Goal: Navigation & Orientation: Find specific page/section

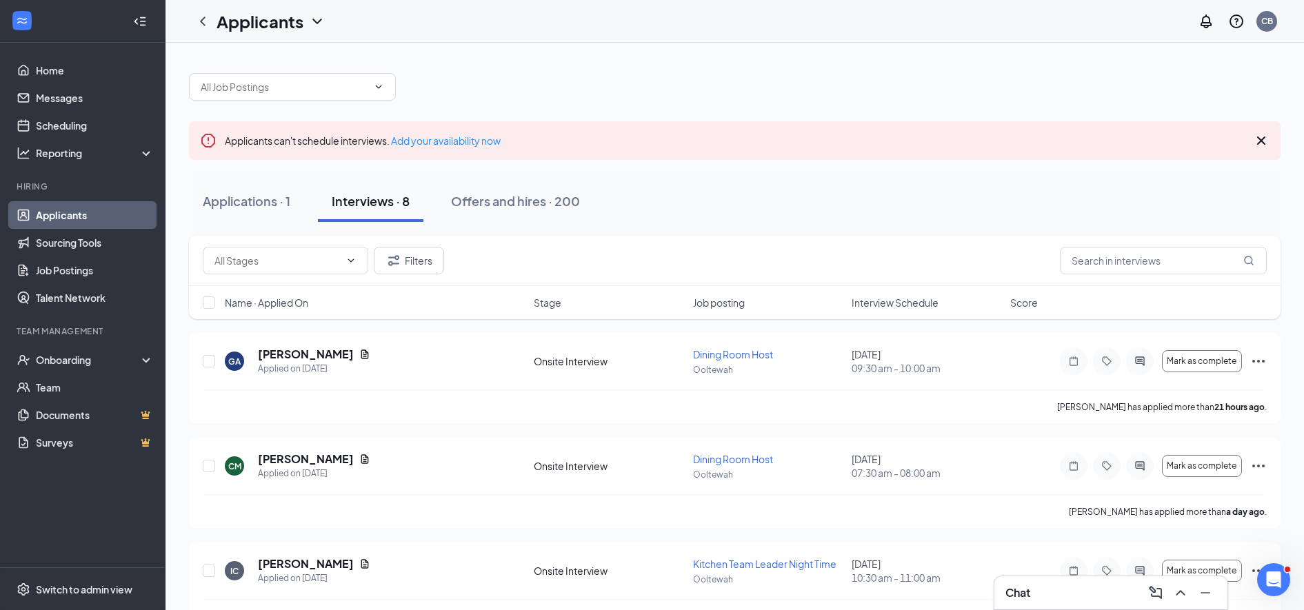
click at [1255, 141] on icon "Cross" at bounding box center [1261, 140] width 17 height 17
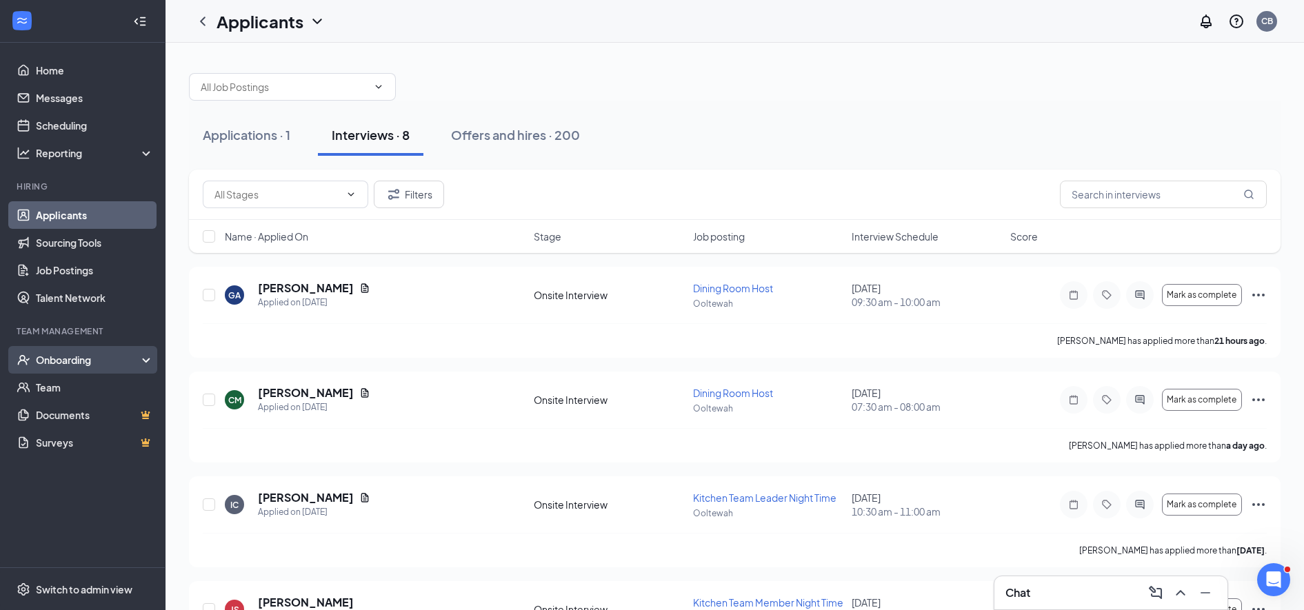
click at [42, 352] on div "Onboarding" at bounding box center [83, 360] width 166 height 28
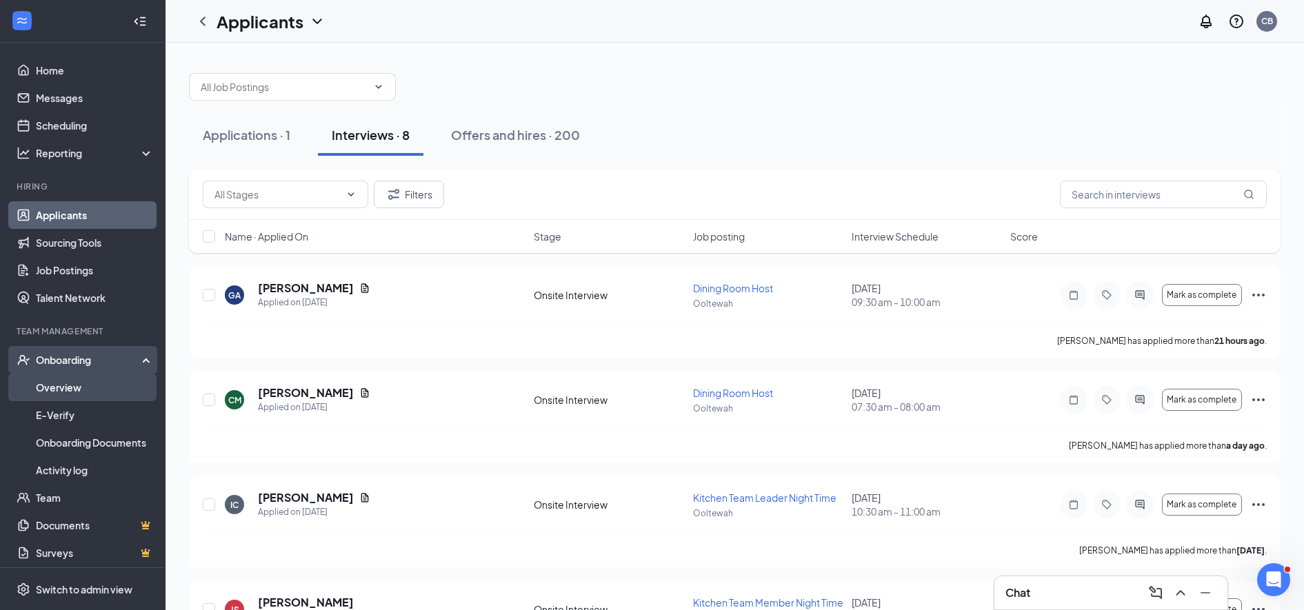
click at [55, 392] on link "Overview" at bounding box center [95, 388] width 118 height 28
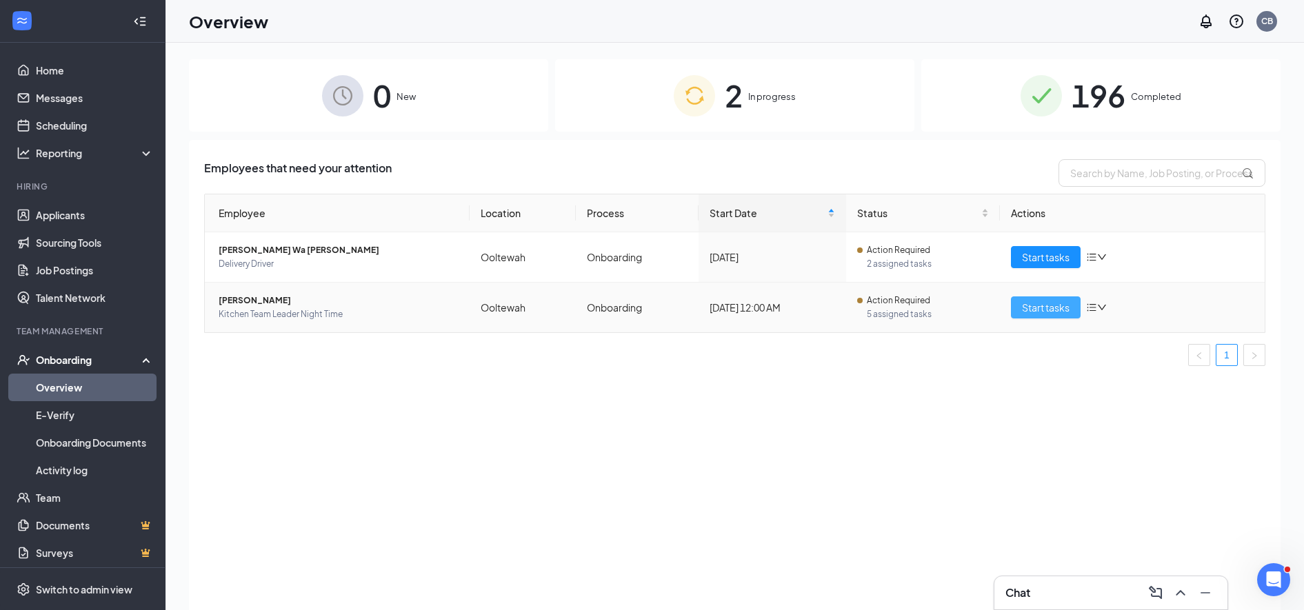
click at [1039, 301] on span "Start tasks" at bounding box center [1046, 307] width 48 height 15
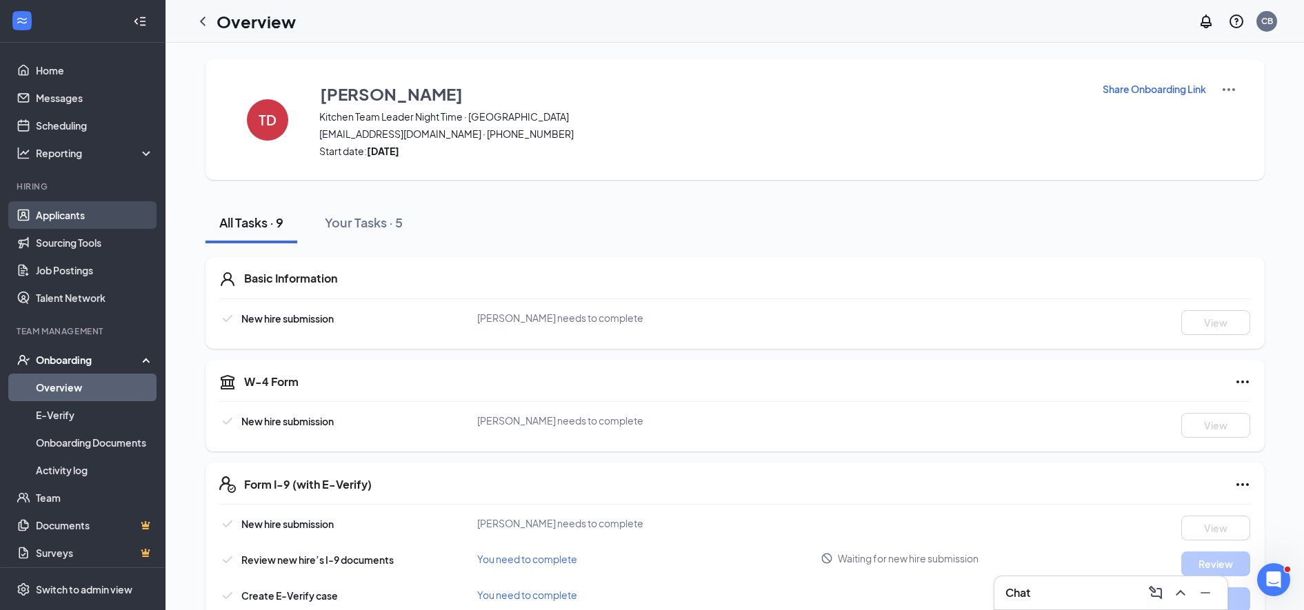
click at [53, 220] on link "Applicants" at bounding box center [95, 215] width 118 height 28
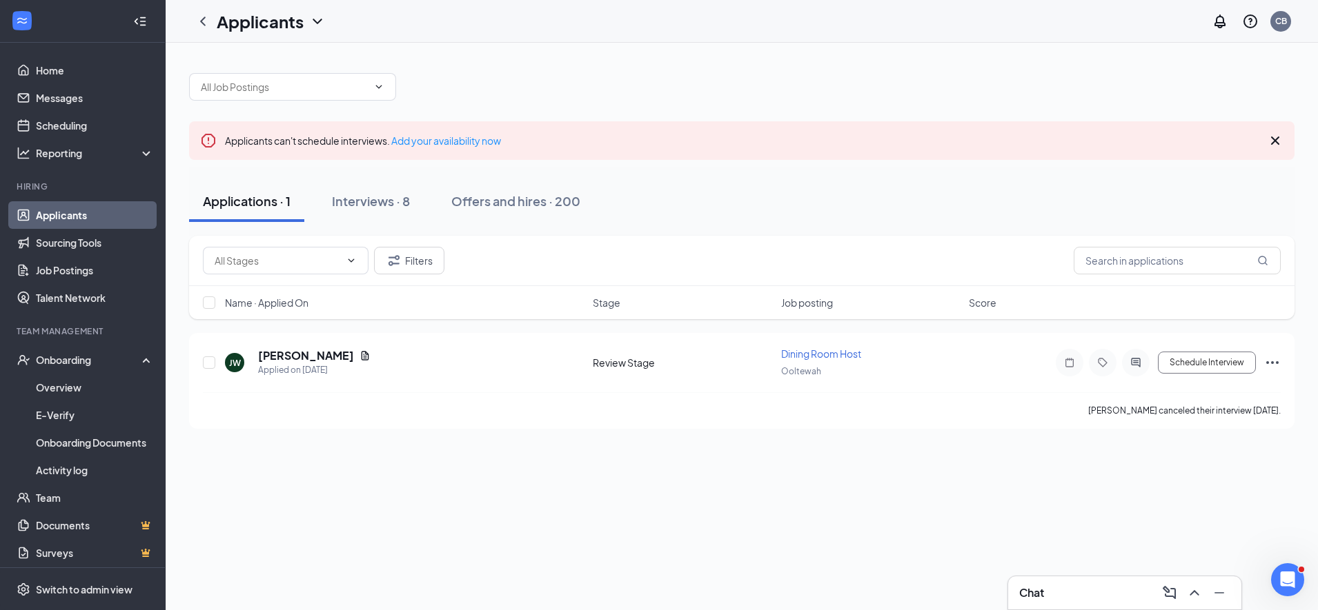
click at [1273, 141] on icon "Cross" at bounding box center [1275, 141] width 8 height 8
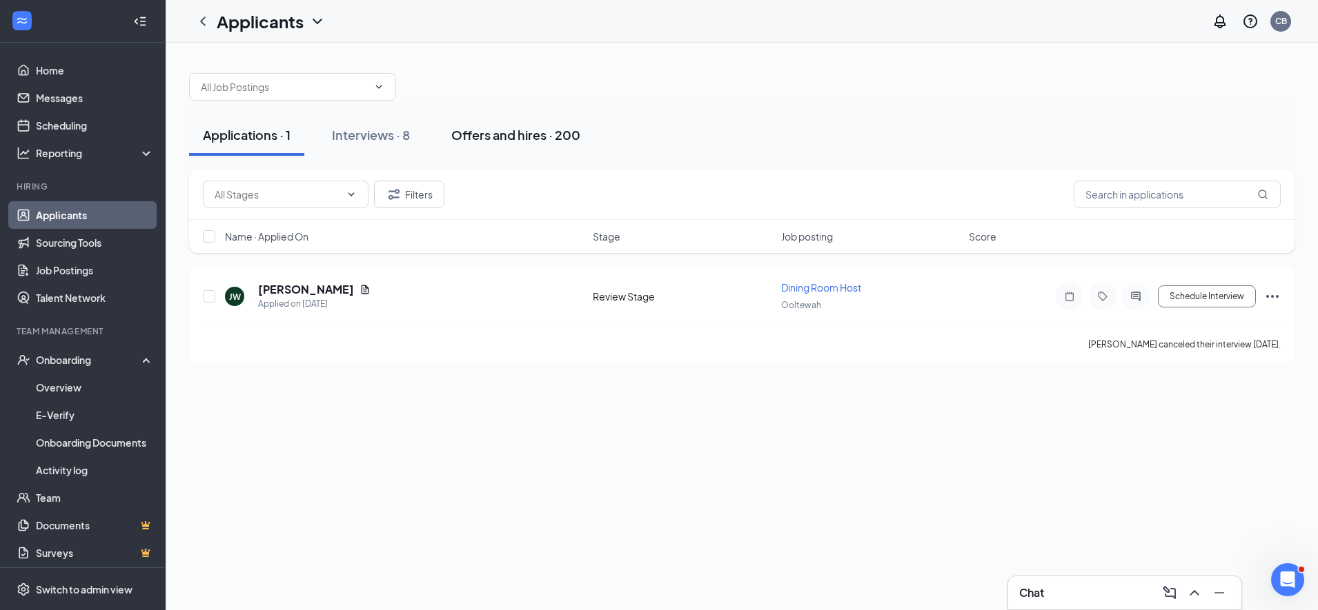
click at [505, 128] on div "Offers and hires · 200" at bounding box center [515, 134] width 129 height 17
